Goal: Check status: Check status

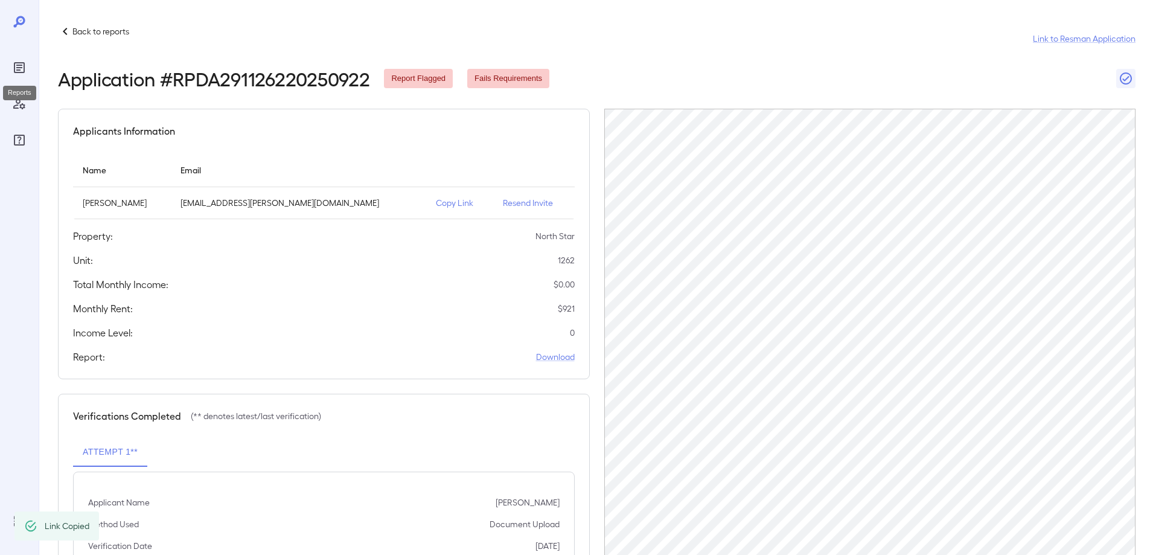
click at [24, 64] on icon "Reports" at bounding box center [19, 67] width 11 height 11
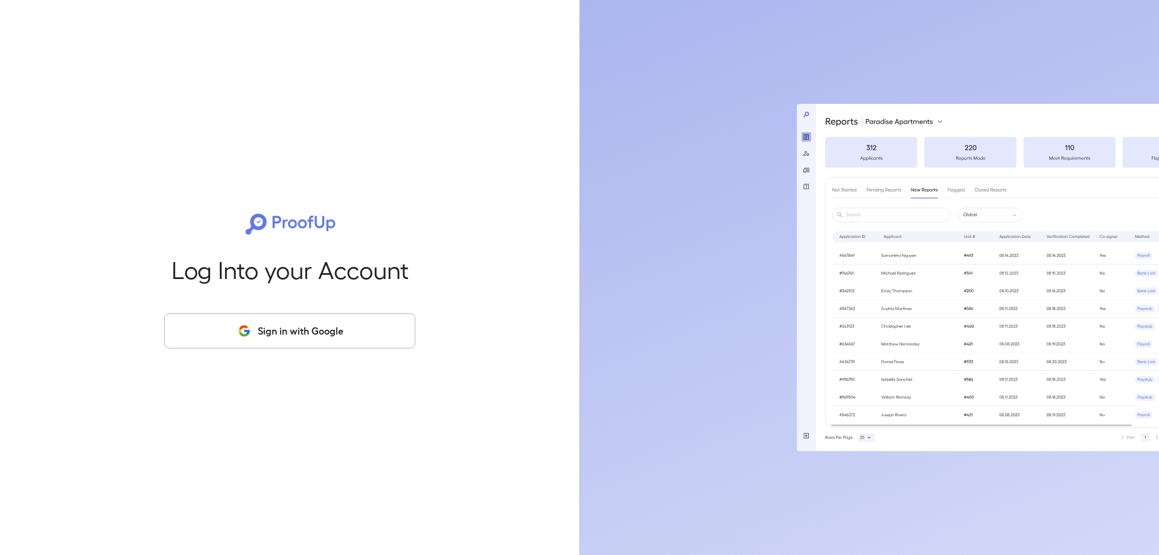
click at [181, 240] on div "Log Into your Account Sign in with Google" at bounding box center [289, 277] width 541 height 555
click at [254, 330] on button "Sign in with Google" at bounding box center [289, 330] width 251 height 35
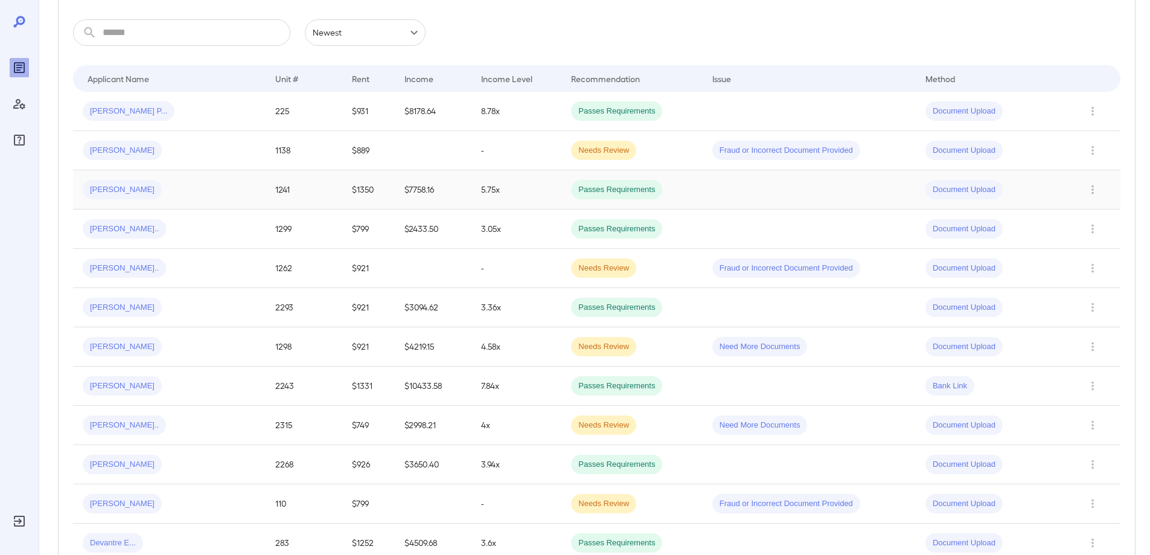
scroll to position [60, 0]
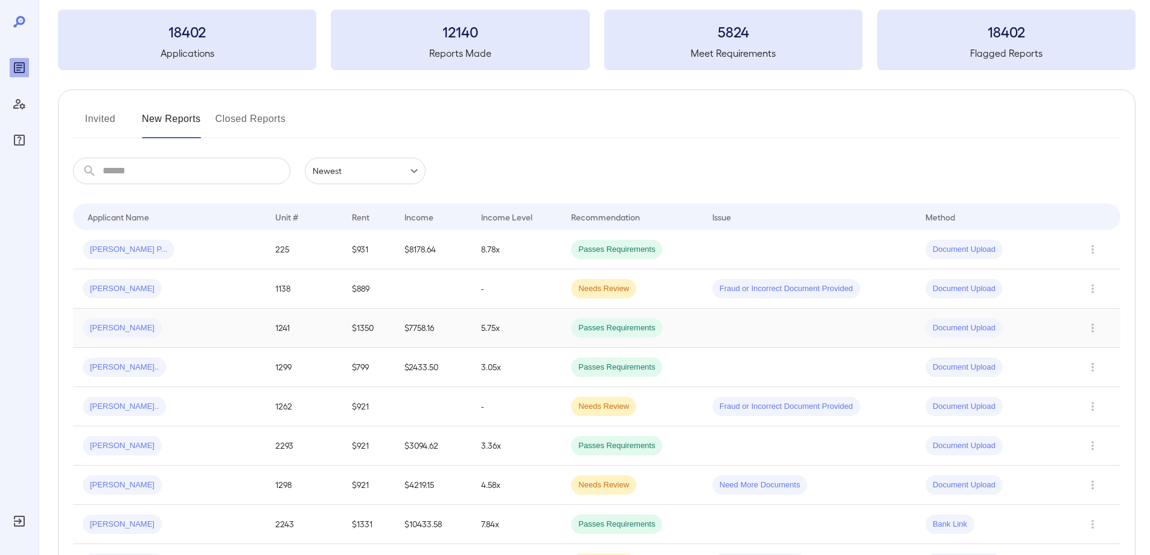
click at [203, 402] on div "Yohan G..." at bounding box center [169, 406] width 173 height 19
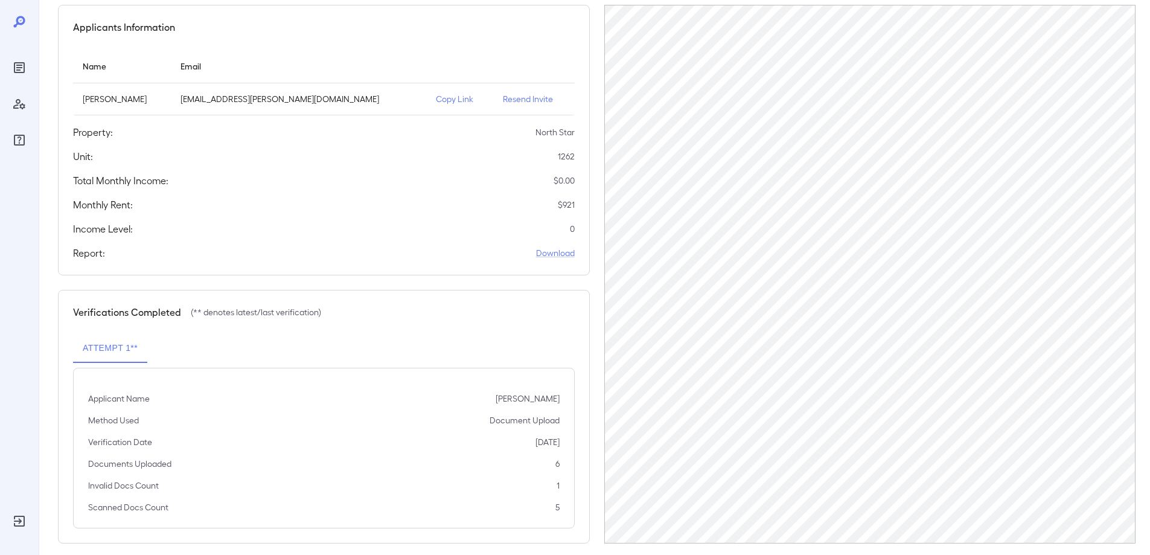
scroll to position [117, 0]
